Goal: Task Accomplishment & Management: Manage account settings

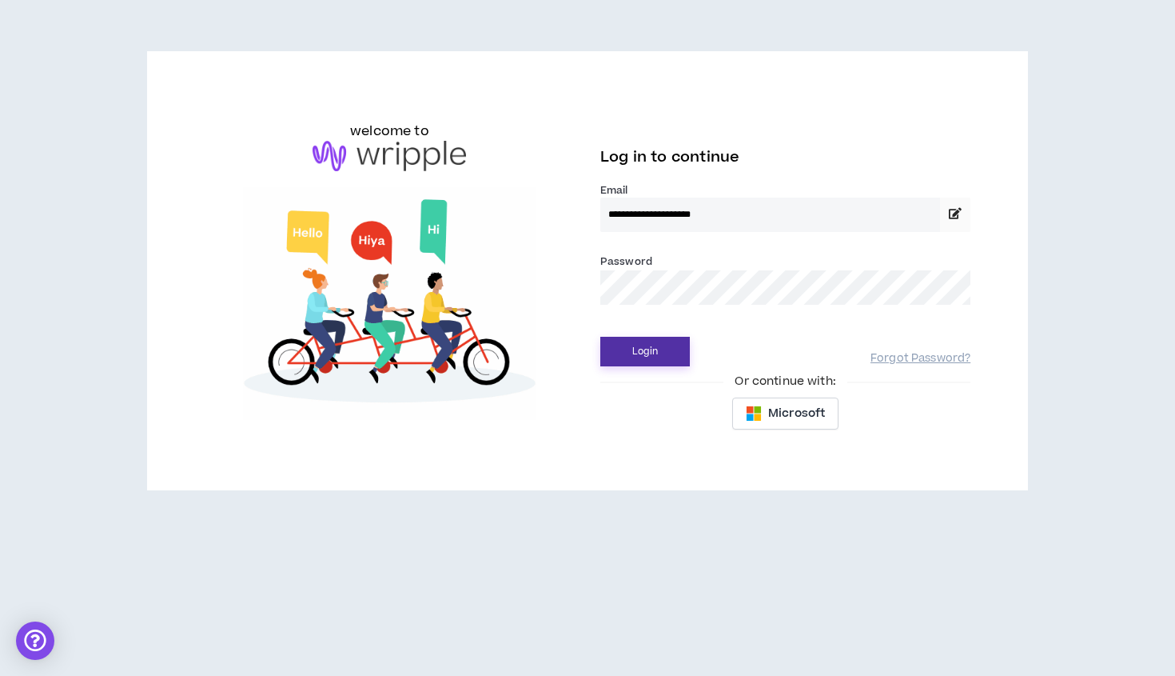
click at [652, 352] on button "Login" at bounding box center [645, 352] width 90 height 30
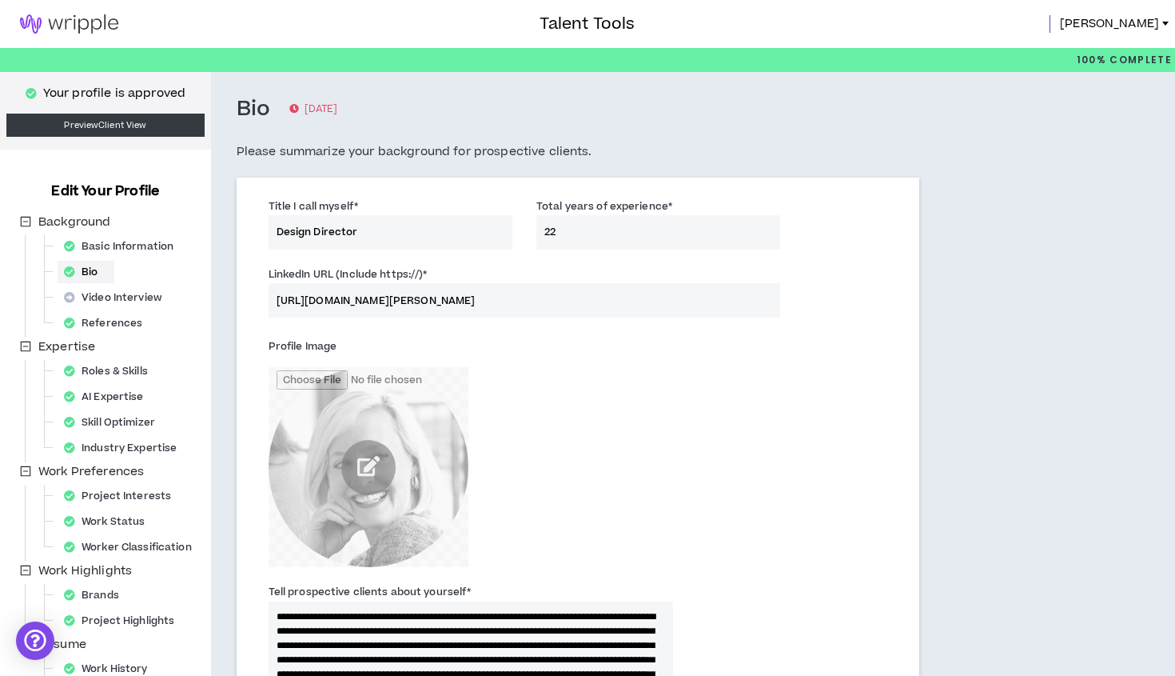
click at [90, 27] on img at bounding box center [69, 23] width 138 height 19
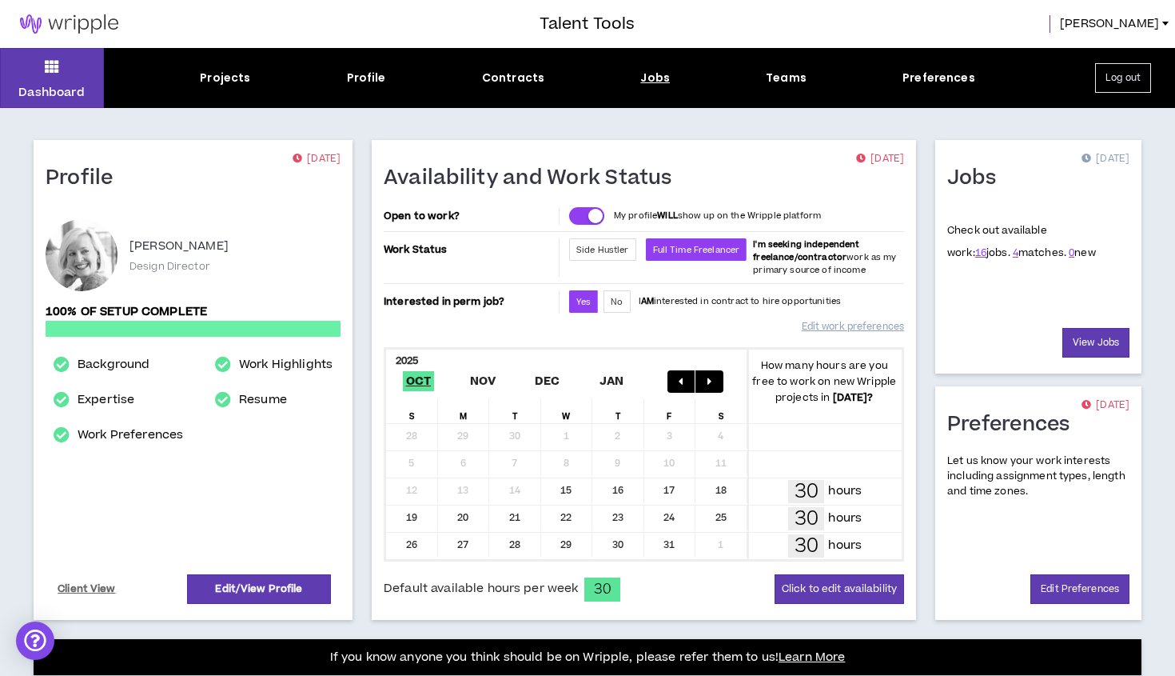
click at [656, 78] on div "Jobs" at bounding box center [655, 78] width 30 height 17
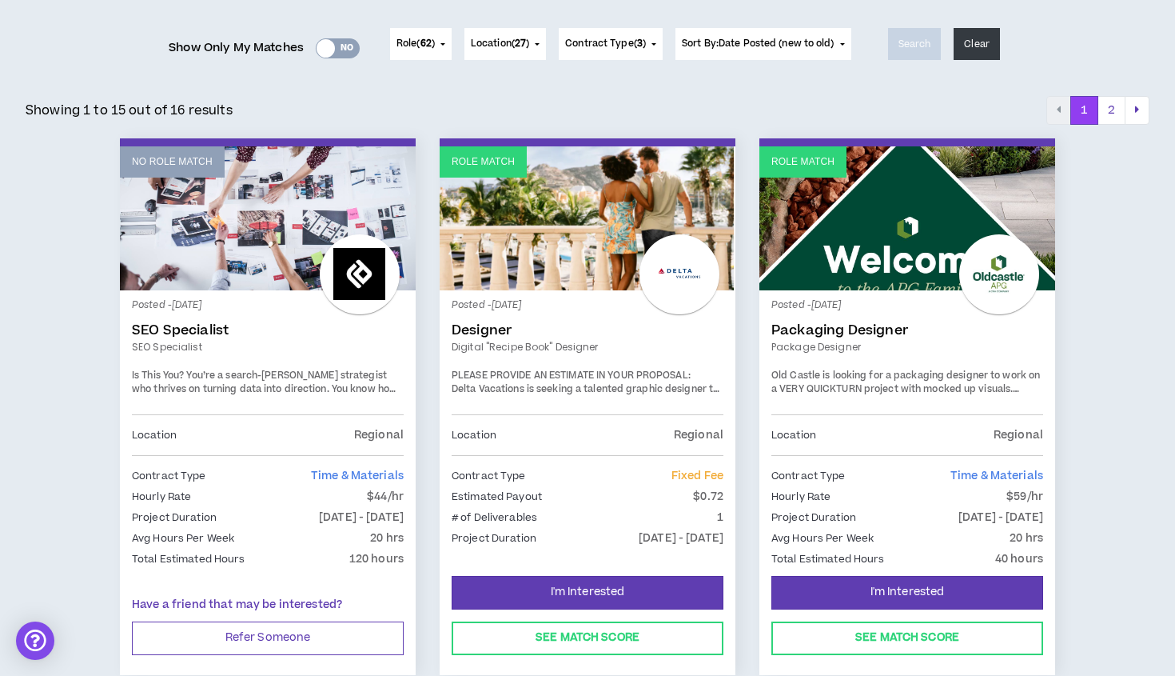
scroll to position [197, 0]
